Goal: Task Accomplishment & Management: Manage account settings

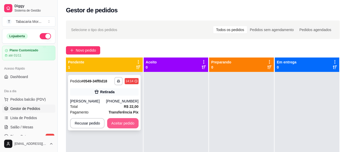
click at [123, 123] on button "Aceitar pedido" at bounding box center [122, 123] width 31 height 10
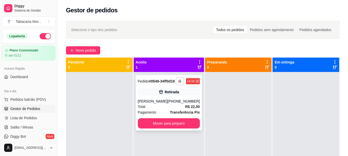
click at [179, 83] on rect "button" at bounding box center [180, 82] width 2 height 1
click at [160, 84] on div "Pedido # 0549-34ff0d18" at bounding box center [156, 81] width 37 height 6
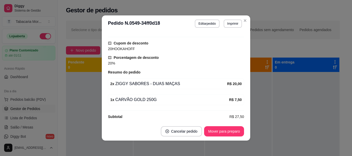
scroll to position [124, 0]
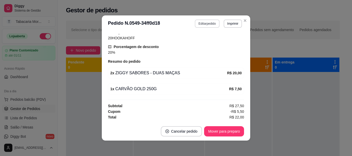
click at [205, 27] on button "Editar pedido" at bounding box center [207, 24] width 24 height 8
select select "68a3a210f90c9bf6225e8ffd"
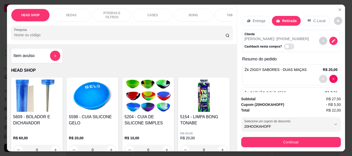
click at [321, 77] on button "decrease-product-quantity" at bounding box center [323, 79] width 8 height 8
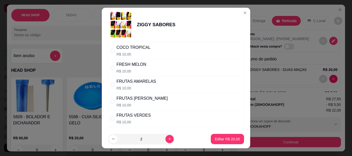
scroll to position [180, 0]
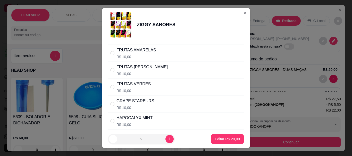
drag, startPoint x: 111, startPoint y: 84, endPoint x: 113, endPoint y: 87, distance: 2.9
click at [111, 85] on div "FRUTAS VERDES R$ 10,00" at bounding box center [176, 87] width 136 height 17
radio input "false"
radio input "true"
click at [215, 139] on p "Editar R$ 20,00" at bounding box center [227, 139] width 25 height 5
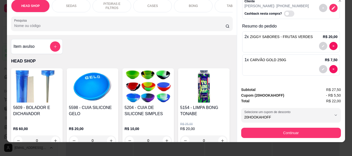
scroll to position [14, 0]
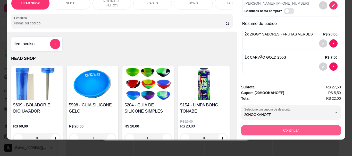
click at [291, 131] on button "Continuar" at bounding box center [291, 130] width 100 height 10
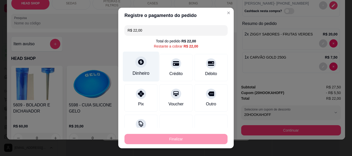
click at [140, 63] on icon at bounding box center [141, 63] width 6 height 6
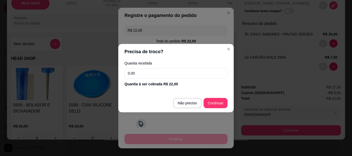
click at [166, 69] on input "0,00" at bounding box center [175, 73] width 103 height 10
type input "20,00"
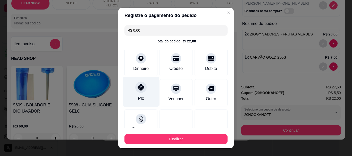
click at [139, 96] on div "Pix" at bounding box center [141, 99] width 6 height 7
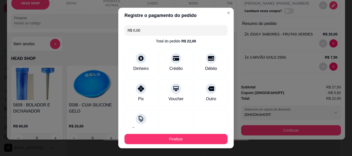
click at [141, 32] on input "R$ 0,00" at bounding box center [176, 30] width 97 height 10
type input "R$ 2,00"
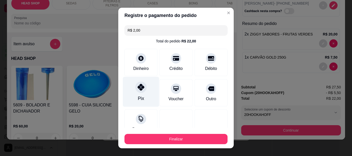
click at [143, 94] on div "Pix" at bounding box center [141, 92] width 36 height 30
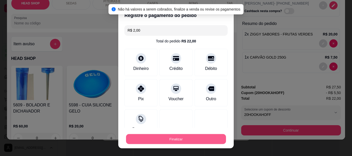
click at [165, 141] on button "Finalizar" at bounding box center [176, 139] width 100 height 10
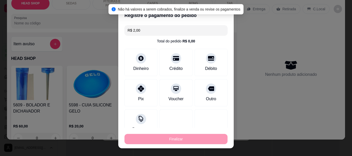
type input "0"
type input "-R$ 22,00"
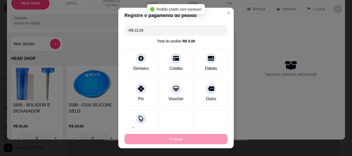
scroll to position [120, 0]
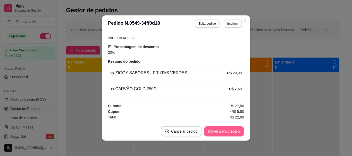
click at [229, 133] on button "Mover para preparo" at bounding box center [224, 131] width 40 height 10
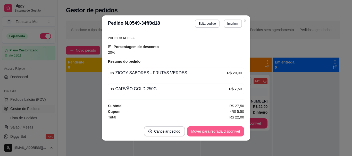
click at [235, 129] on button "Mover para retirada disponível" at bounding box center [215, 131] width 57 height 10
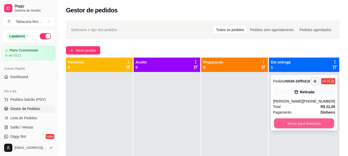
click at [292, 127] on button "Mover para finalizado" at bounding box center [304, 124] width 60 height 10
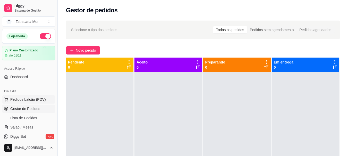
click at [31, 100] on span "Pedidos balcão (PDV)" at bounding box center [28, 99] width 36 height 5
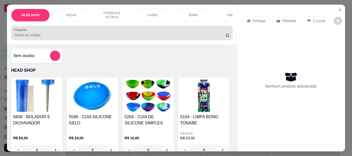
click at [23, 35] on input "Pesquisa" at bounding box center [119, 34] width 211 height 5
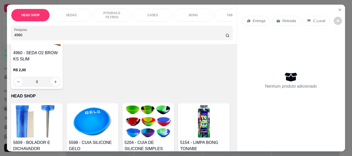
scroll to position [77, 0]
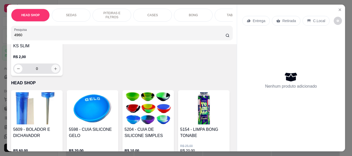
type input "4960"
click at [54, 70] on icon "increase-product-quantity" at bounding box center [56, 69] width 4 height 4
type input "1"
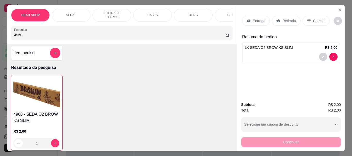
scroll to position [0, 0]
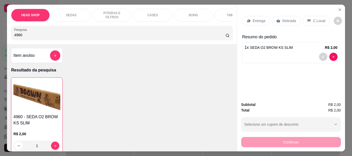
click at [23, 37] on input "4960" at bounding box center [119, 34] width 211 height 5
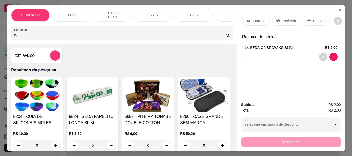
type input "5"
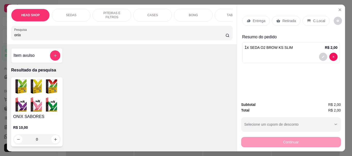
type input "onix"
click at [29, 100] on img at bounding box center [36, 96] width 47 height 32
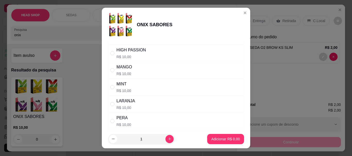
scroll to position [206, 0]
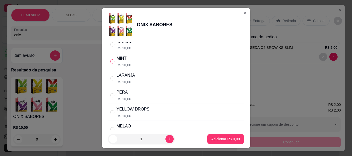
click at [112, 61] on input "" at bounding box center [112, 62] width 4 height 4
radio input "true"
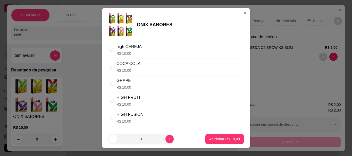
scroll to position [77, 0]
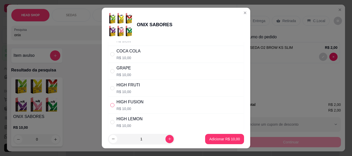
drag, startPoint x: 110, startPoint y: 105, endPoint x: 113, endPoint y: 106, distance: 3.4
click at [110, 105] on input "" at bounding box center [112, 105] width 4 height 4
radio input "true"
radio input "false"
click at [212, 139] on p "Adicionar R$ 10,00" at bounding box center [224, 139] width 31 height 5
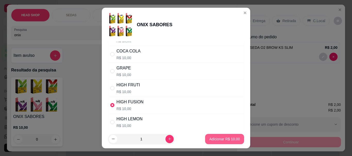
type input "1"
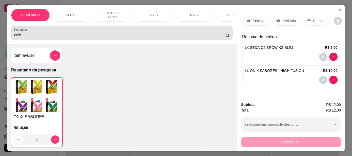
click at [94, 35] on input "onix" at bounding box center [119, 34] width 211 height 5
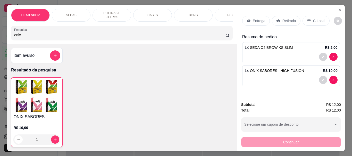
click at [94, 35] on input "onix" at bounding box center [119, 34] width 211 height 5
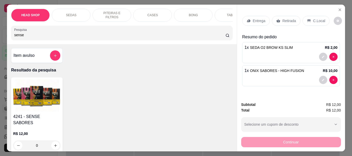
type input "sense"
click at [53, 95] on img at bounding box center [36, 96] width 47 height 32
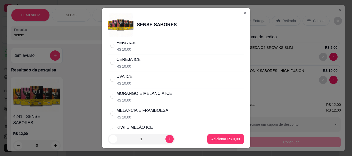
scroll to position [103, 0]
click at [141, 97] on div "MORANGO E MELANCIA ICE R$ 10,00" at bounding box center [144, 96] width 56 height 12
radio input "true"
click at [214, 139] on p "Adicionar R$ 10,00" at bounding box center [224, 139] width 31 height 5
type input "1"
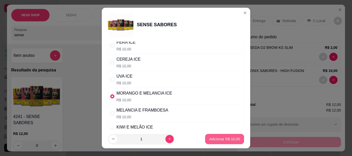
type input "1"
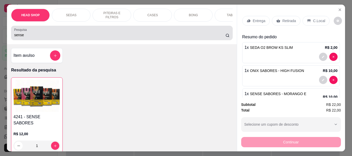
click at [95, 36] on input "sense" at bounding box center [119, 34] width 211 height 5
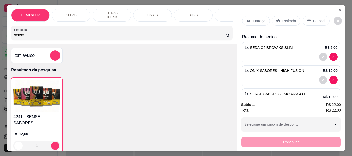
click at [95, 36] on input "sense" at bounding box center [119, 34] width 211 height 5
click at [220, 38] on input "sense" at bounding box center [119, 34] width 211 height 5
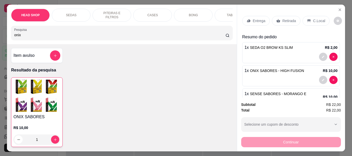
type input "onix"
click at [45, 102] on img at bounding box center [36, 96] width 47 height 32
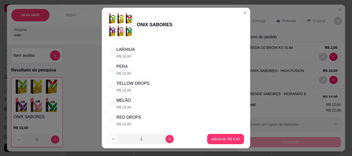
scroll to position [180, 0]
click at [108, 86] on div "MINT R$ 10,00" at bounding box center [176, 87] width 136 height 17
radio input "true"
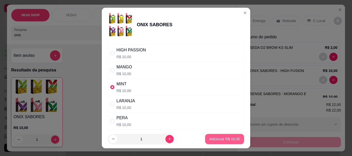
click at [209, 137] on p "Adicionar R$ 10,00" at bounding box center [224, 139] width 31 height 5
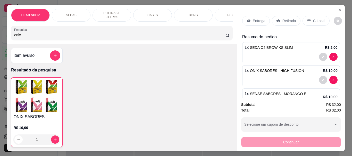
click at [38, 37] on input "onix" at bounding box center [119, 34] width 211 height 5
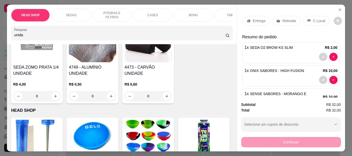
scroll to position [52, 0]
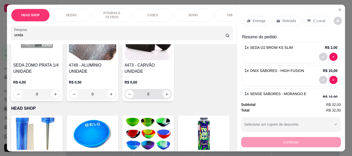
type input "unida"
click at [166, 92] on icon "increase-product-quantity" at bounding box center [167, 94] width 4 height 4
click at [166, 91] on div "R$ 0,60 0" at bounding box center [147, 90] width 47 height 20
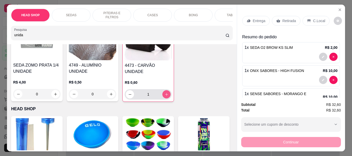
type input "1"
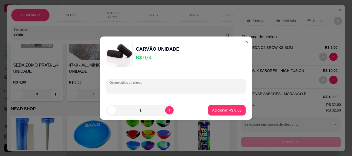
click at [166, 91] on input "Observações do cliente" at bounding box center [175, 88] width 133 height 5
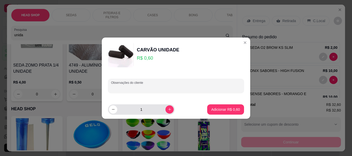
click at [165, 114] on div "1" at bounding box center [141, 110] width 65 height 10
click at [168, 111] on icon "increase-product-quantity" at bounding box center [170, 110] width 4 height 4
click at [168, 109] on icon "increase-product-quantity" at bounding box center [170, 110] width 4 height 4
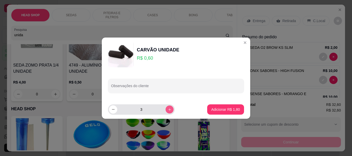
click at [168, 109] on icon "increase-product-quantity" at bounding box center [170, 110] width 4 height 4
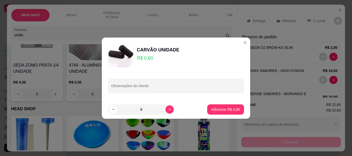
click at [171, 108] on div "8" at bounding box center [153, 110] width 91 height 10
click at [168, 111] on icon "increase-product-quantity" at bounding box center [170, 110] width 4 height 4
type input "10"
click at [214, 110] on p "Adicionar R$ 6,00" at bounding box center [225, 109] width 29 height 5
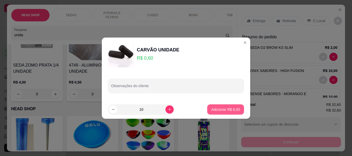
type input "11"
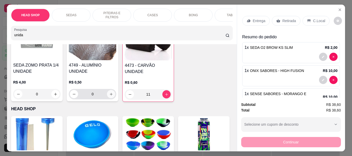
click at [111, 96] on icon "increase-product-quantity" at bounding box center [111, 94] width 4 height 4
type input "2"
click at [111, 96] on icon "increase-product-quantity" at bounding box center [111, 95] width 4 height 4
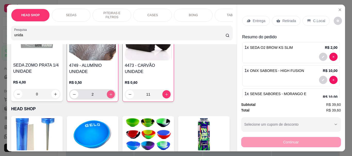
type input "3"
click at [86, 35] on input "unida" at bounding box center [119, 34] width 211 height 5
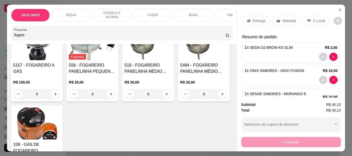
type input "fogare"
click at [145, 69] on h4 "518 - FOGAREIRO PANELINHA MÉDIO 110V" at bounding box center [147, 68] width 47 height 12
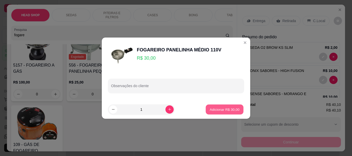
click at [213, 111] on p "Adicionar R$ 30,00" at bounding box center [225, 109] width 30 height 5
type input "1"
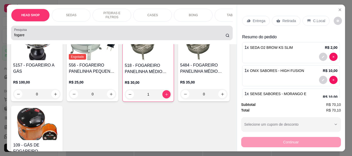
click at [81, 34] on div "fogare" at bounding box center [121, 33] width 215 height 10
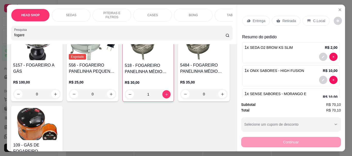
click at [81, 34] on div "fogare" at bounding box center [121, 33] width 215 height 10
click at [79, 32] on div "fogare" at bounding box center [121, 33] width 215 height 10
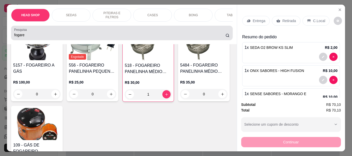
click at [79, 32] on div "fogare" at bounding box center [121, 33] width 215 height 10
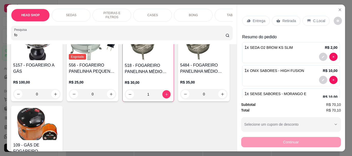
type input "f"
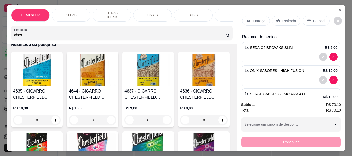
scroll to position [18, 0]
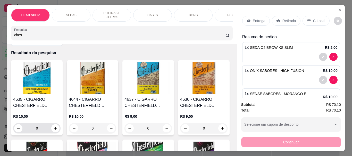
type input "ches"
click at [54, 131] on icon "increase-product-quantity" at bounding box center [56, 129] width 4 height 4
type input "1"
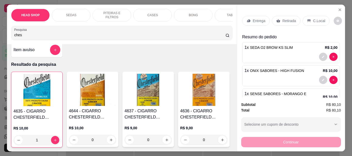
scroll to position [0, 0]
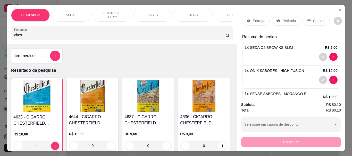
click at [55, 44] on div "HEAD SHOP SEDAS PITEIRAS E FILTROS CASES BONG TABACOS ISQUEIRO E MACARICO CIGAR…" at bounding box center [122, 25] width 230 height 40
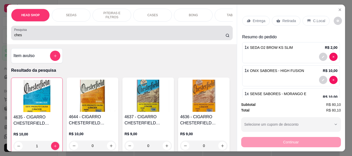
click at [51, 40] on div "Pesquisa ches" at bounding box center [121, 33] width 221 height 14
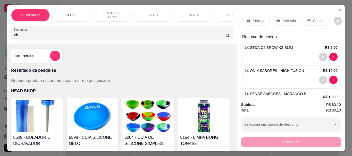
type input "c"
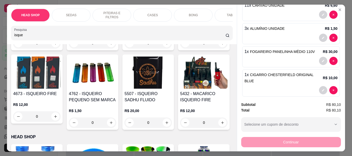
scroll to position [103, 0]
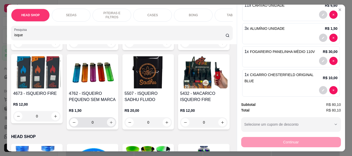
type input "isque"
click at [113, 124] on icon "increase-product-quantity" at bounding box center [111, 123] width 4 height 4
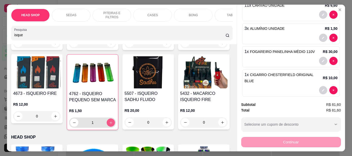
type input "1"
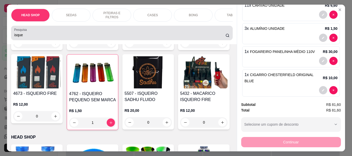
click at [43, 37] on input "isque" at bounding box center [119, 34] width 211 height 5
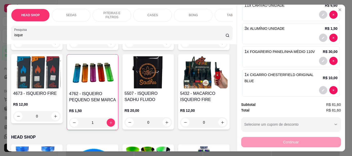
click at [43, 37] on input "isque" at bounding box center [119, 34] width 211 height 5
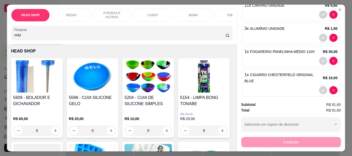
type input "craz"
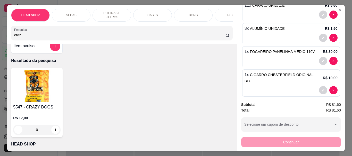
scroll to position [0, 0]
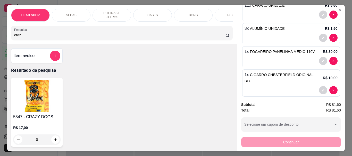
click at [40, 90] on img at bounding box center [36, 96] width 47 height 32
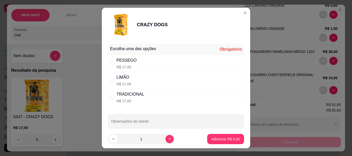
click at [112, 77] on div "LIMÃO R$ 17,00" at bounding box center [176, 80] width 136 height 17
radio input "true"
click at [213, 138] on p "Adicionar R$ 17,00" at bounding box center [224, 139] width 31 height 5
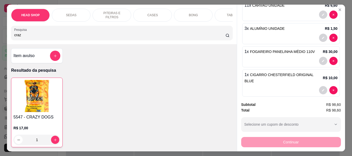
type input "1"
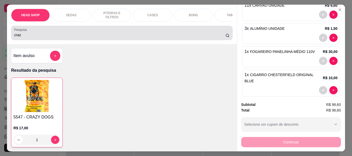
click at [29, 37] on input "craz" at bounding box center [119, 34] width 211 height 5
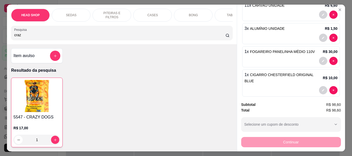
click at [29, 37] on input "craz" at bounding box center [119, 34] width 211 height 5
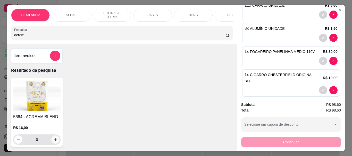
type input "acrem"
click at [54, 141] on icon "increase-product-quantity" at bounding box center [56, 140] width 4 height 4
type input "1"
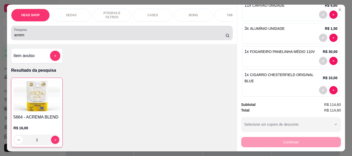
click at [28, 38] on input "acrem" at bounding box center [119, 34] width 211 height 5
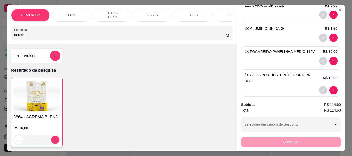
click at [28, 38] on input "acrem" at bounding box center [119, 34] width 211 height 5
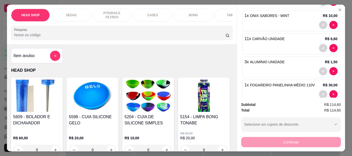
scroll to position [115, 0]
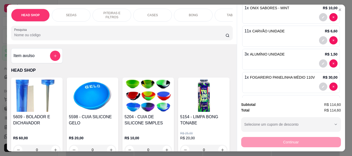
click at [281, 37] on div at bounding box center [290, 40] width 93 height 8
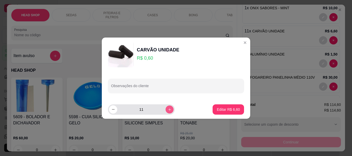
click at [165, 110] on button "increase-product-quantity" at bounding box center [169, 110] width 8 height 8
type input "14"
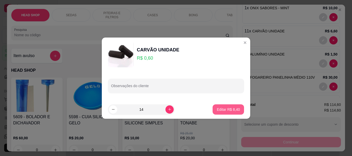
click at [217, 110] on p "Editar R$ 8,40" at bounding box center [228, 109] width 23 height 5
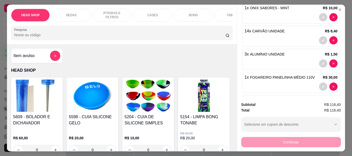
type input "14"
click at [284, 53] on div "3 x ALUMÍNIO UNIDADE R$ 1,50" at bounding box center [290, 54] width 93 height 6
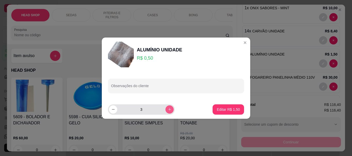
click at [165, 112] on button "increase-product-quantity" at bounding box center [169, 110] width 8 height 8
type input "4"
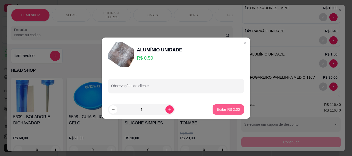
click at [222, 111] on p "Editar R$ 2,00" at bounding box center [228, 109] width 23 height 5
type input "4"
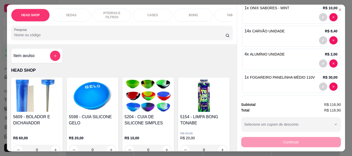
click at [129, 33] on div at bounding box center [121, 33] width 215 height 10
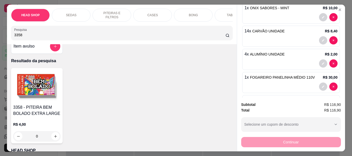
scroll to position [26, 0]
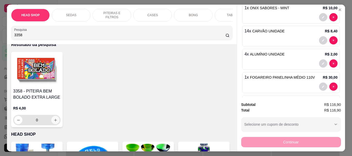
type input "3358"
click at [54, 121] on icon "increase-product-quantity" at bounding box center [56, 120] width 4 height 4
type input "1"
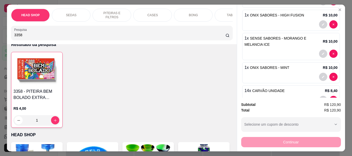
scroll to position [0, 0]
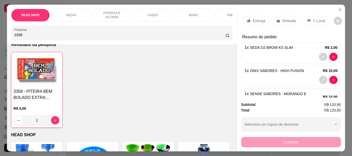
drag, startPoint x: 280, startPoint y: 18, endPoint x: 284, endPoint y: 104, distance: 86.1
click at [282, 18] on p "Retirada" at bounding box center [289, 20] width 14 height 5
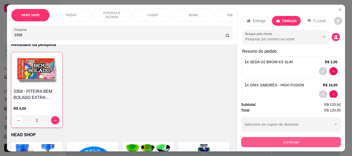
click at [280, 143] on button "Continuar" at bounding box center [291, 142] width 100 height 10
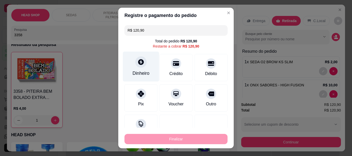
click at [140, 69] on div "Dinheiro" at bounding box center [141, 67] width 36 height 30
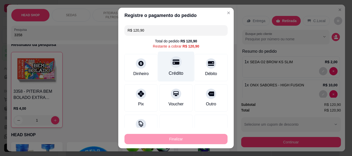
drag, startPoint x: 170, startPoint y: 66, endPoint x: 174, endPoint y: 67, distance: 4.3
click at [170, 66] on div at bounding box center [175, 62] width 11 height 11
type input "R$ 0,00"
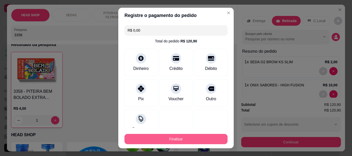
click at [185, 143] on button "Finalizar" at bounding box center [175, 139] width 103 height 10
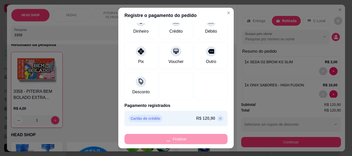
type input "0"
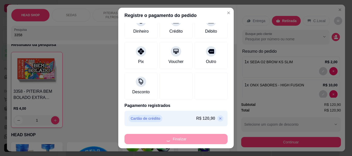
type input "0"
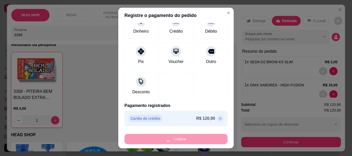
type input "0"
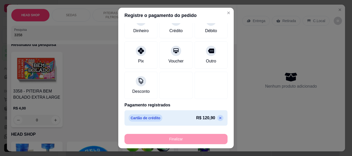
type input "-R$ 120,90"
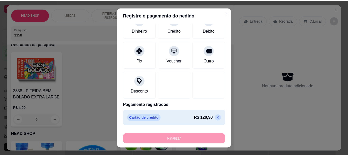
scroll to position [9, 0]
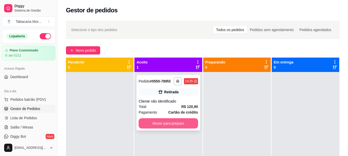
click at [171, 123] on button "Mover para preparo" at bounding box center [168, 123] width 59 height 10
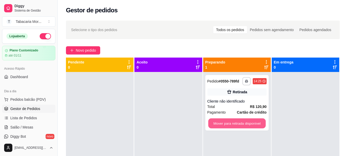
click at [243, 128] on button "Mover para retirada disponível" at bounding box center [236, 124] width 57 height 10
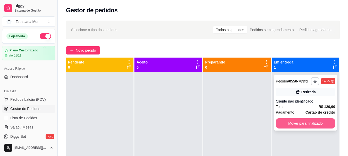
click at [302, 123] on button "Mover para finalizado" at bounding box center [305, 123] width 59 height 10
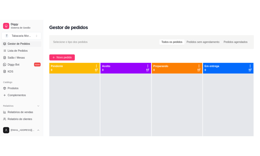
scroll to position [77, 0]
